Goal: Transaction & Acquisition: Book appointment/travel/reservation

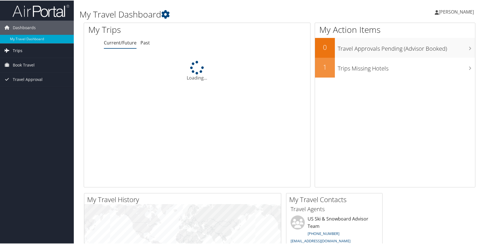
click at [24, 51] on link "Trips" at bounding box center [37, 50] width 74 height 14
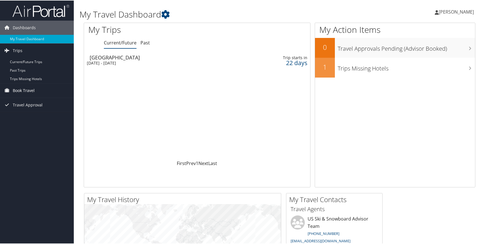
click at [22, 88] on span "Book Travel" at bounding box center [24, 90] width 22 height 14
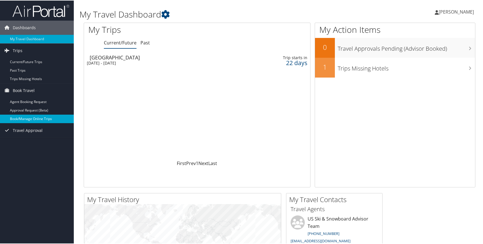
click at [24, 121] on link "Book/Manage Online Trips" at bounding box center [37, 118] width 74 height 9
